Goal: Task Accomplishment & Management: Manage account settings

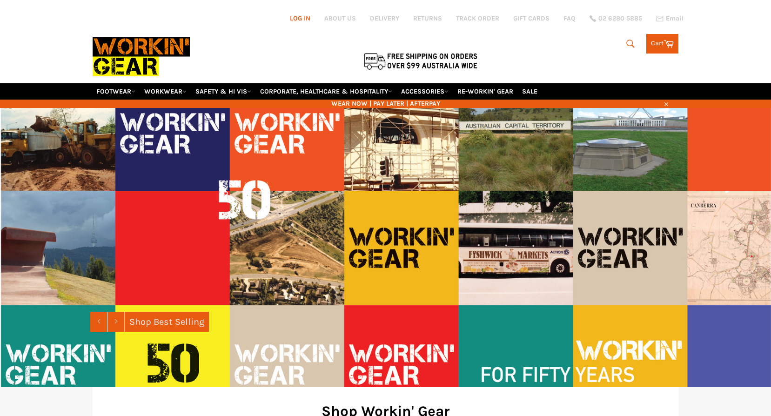
click at [309, 17] on link "Log in" at bounding box center [300, 18] width 20 height 8
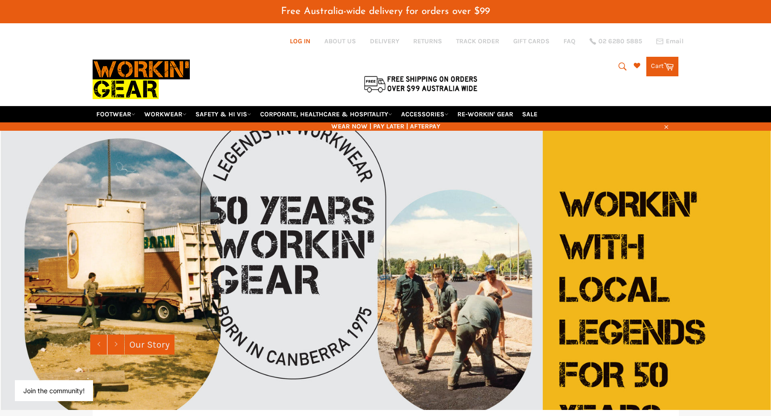
click at [297, 43] on link "Log in" at bounding box center [300, 41] width 20 height 8
click at [294, 45] on link "Log in" at bounding box center [300, 41] width 20 height 8
click at [124, 69] on img at bounding box center [141, 79] width 97 height 53
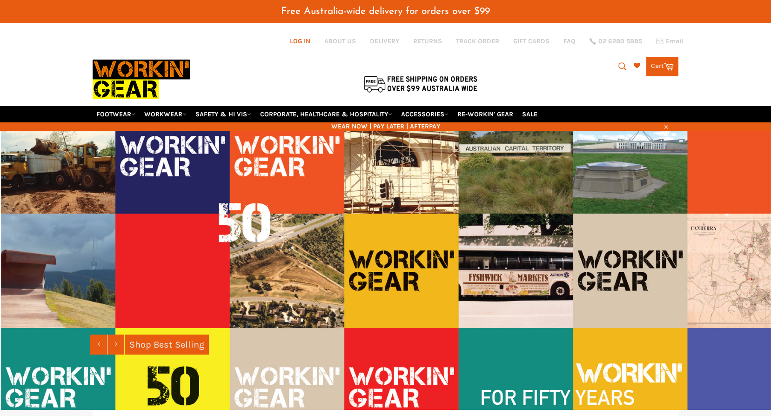
click at [303, 42] on link "Log in" at bounding box center [300, 41] width 20 height 8
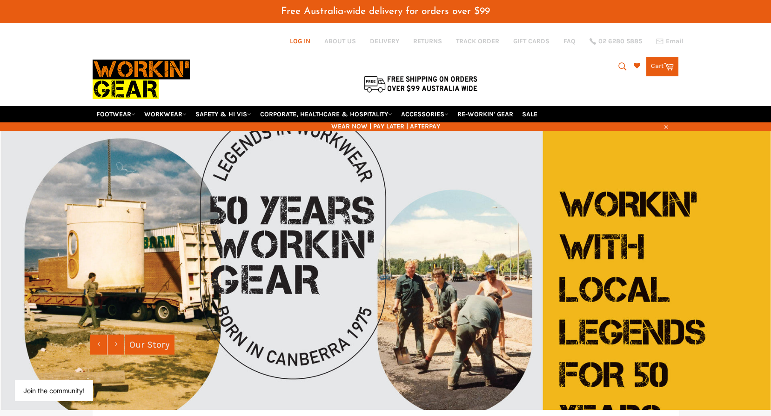
click at [303, 42] on link "Log in" at bounding box center [300, 41] width 20 height 8
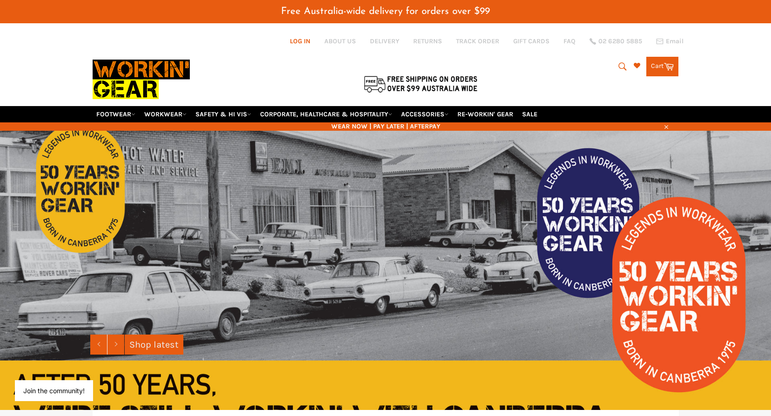
click at [303, 42] on link "Log in" at bounding box center [300, 41] width 20 height 8
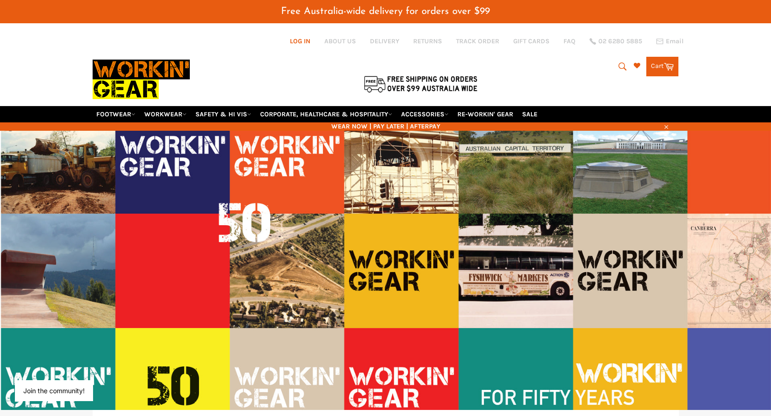
click at [308, 40] on link "Log in" at bounding box center [300, 41] width 20 height 8
